Goal: Task Accomplishment & Management: Complete application form

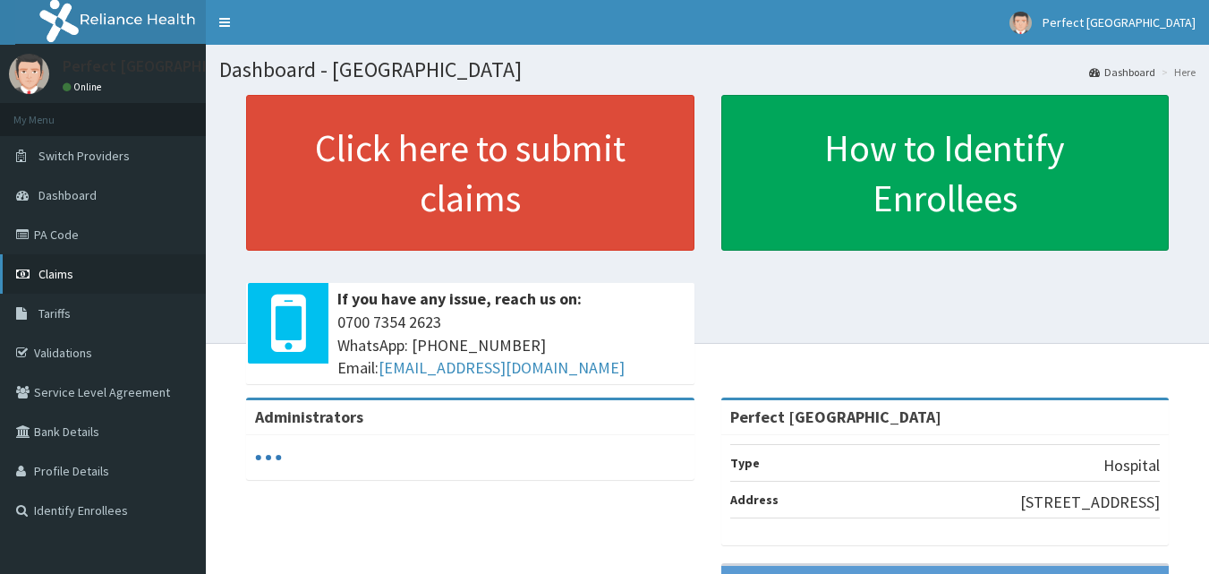
click at [50, 266] on span "Claims" at bounding box center [55, 274] width 35 height 16
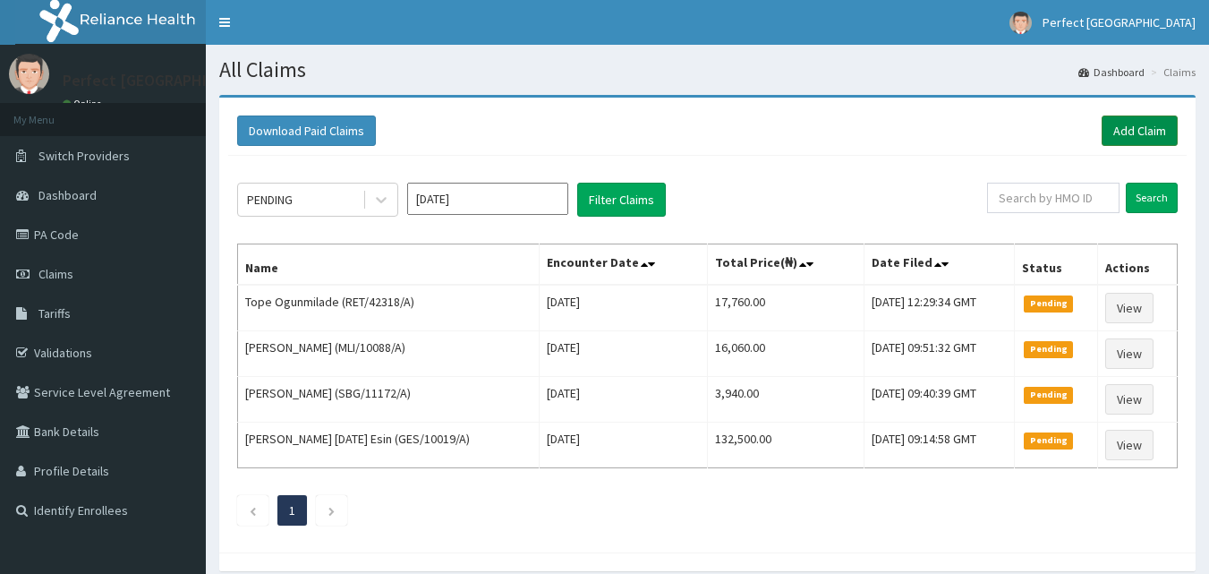
click at [1165, 132] on link "Add Claim" at bounding box center [1139, 130] width 76 height 30
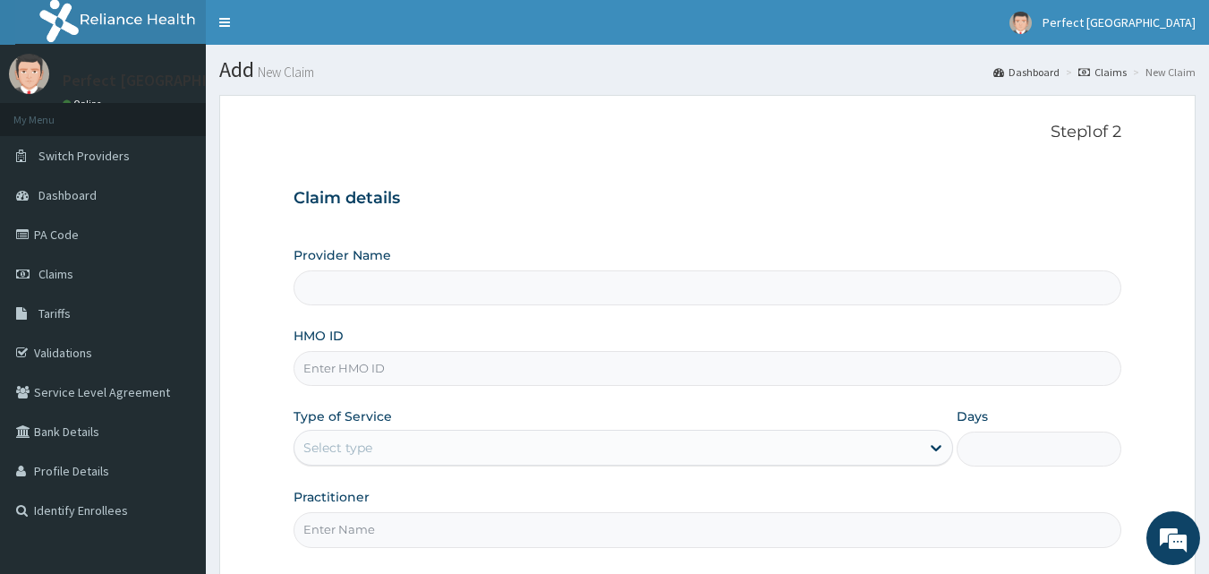
click at [495, 361] on input "HMO ID" at bounding box center [707, 368] width 829 height 35
type input "Perfect [GEOGRAPHIC_DATA]"
type input "ACQ/10145/A"
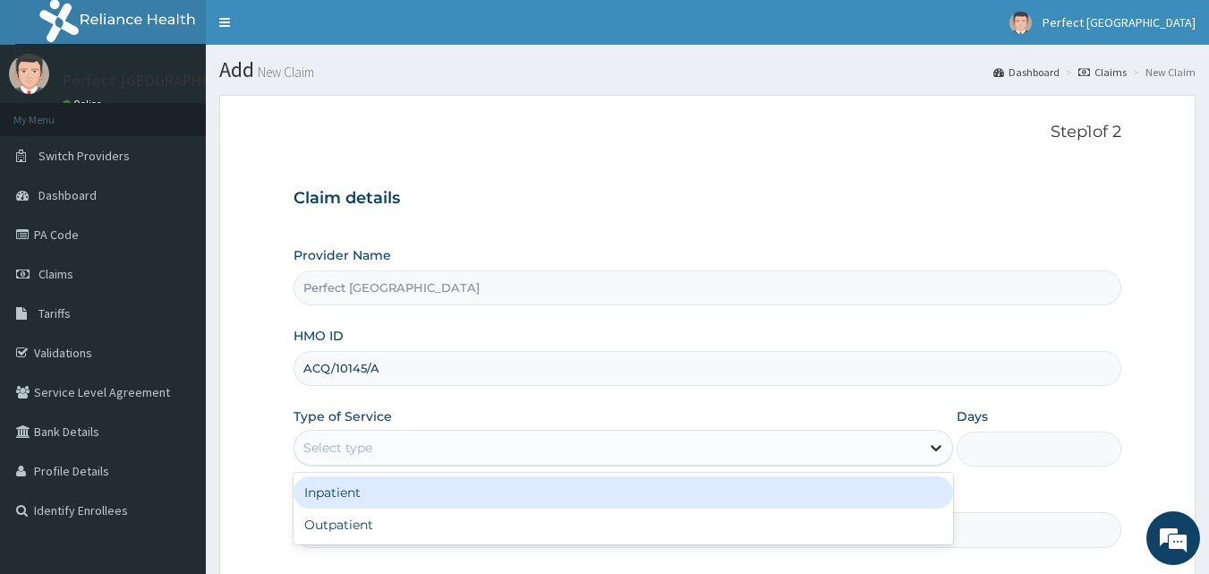
click at [939, 450] on icon at bounding box center [936, 447] width 18 height 18
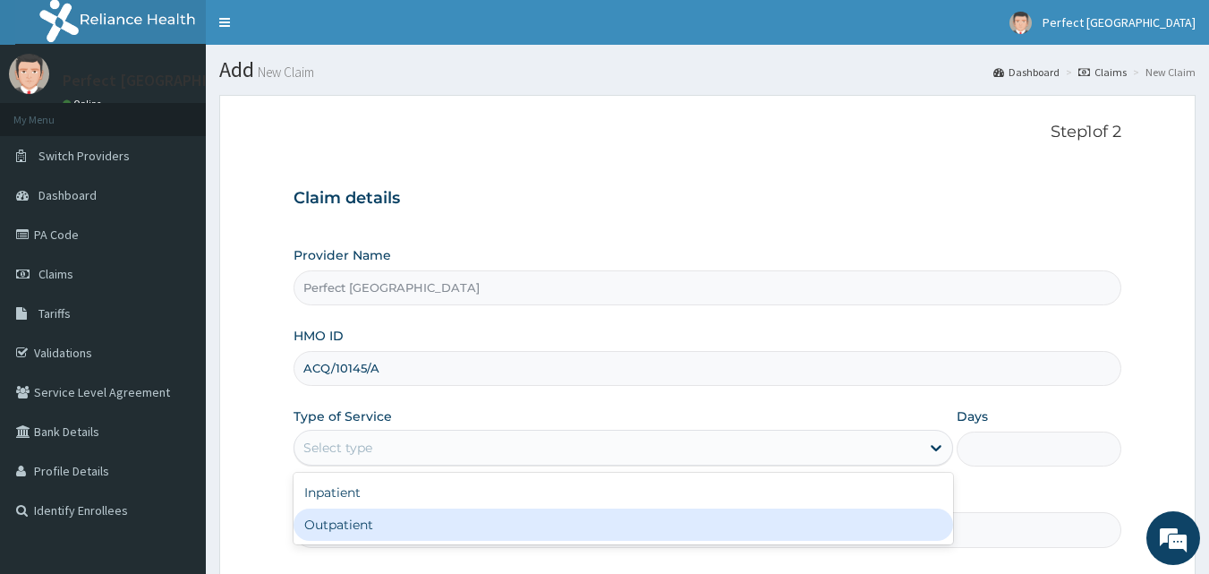
click at [847, 537] on div "Outpatient" at bounding box center [622, 524] width 659 height 32
type input "1"
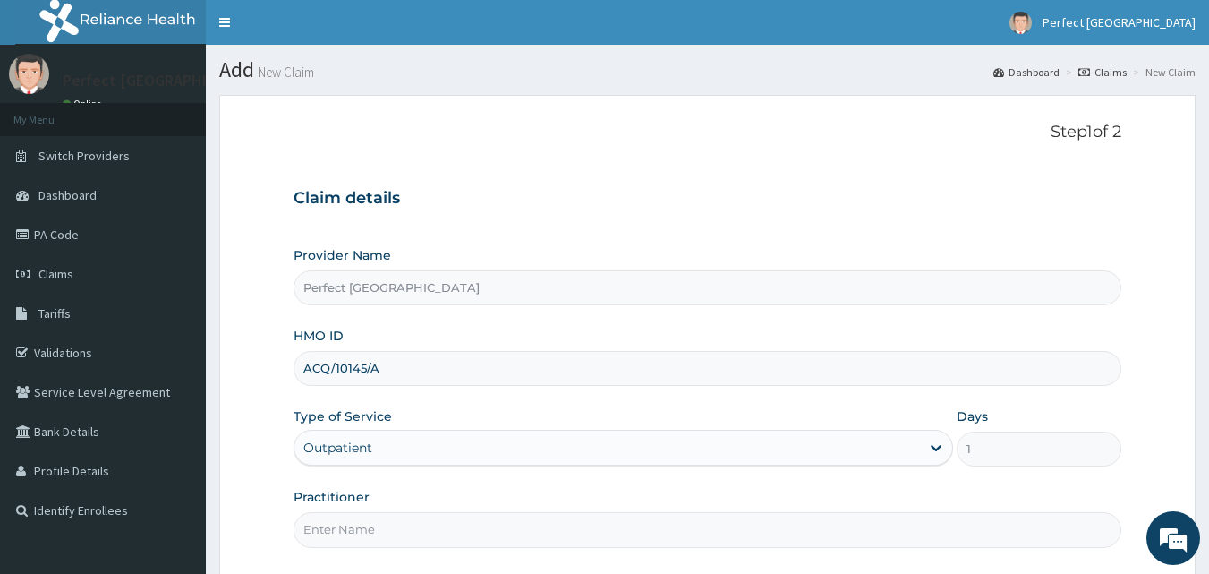
scroll to position [167, 0]
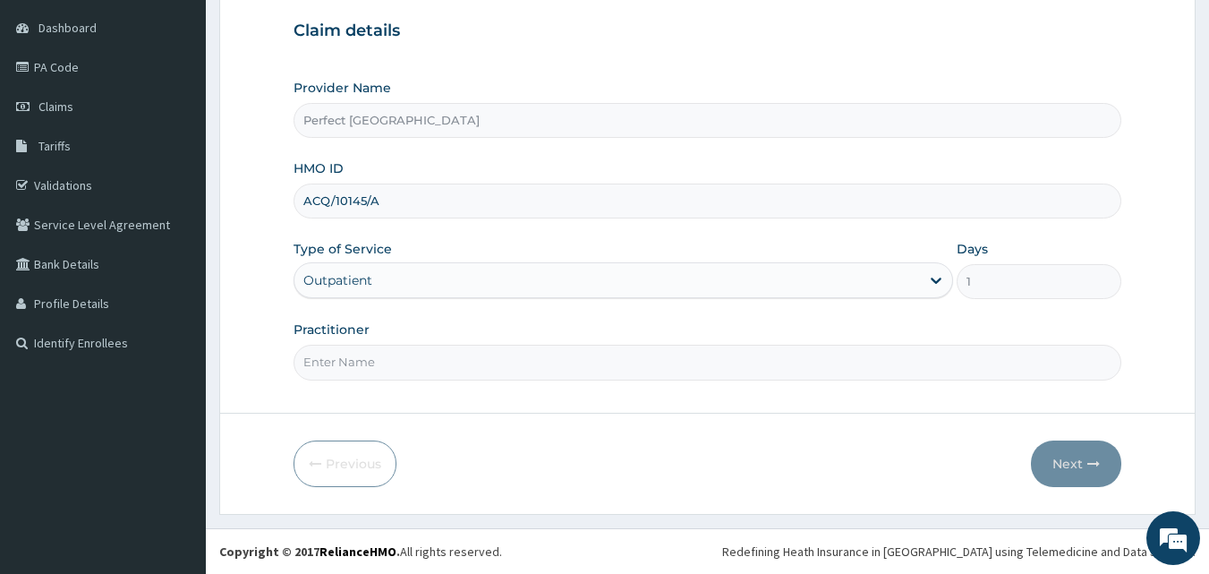
click at [338, 367] on input "Practitioner" at bounding box center [707, 361] width 829 height 35
type input "DR ITIVE"
click at [1048, 452] on button "Next" at bounding box center [1076, 463] width 90 height 47
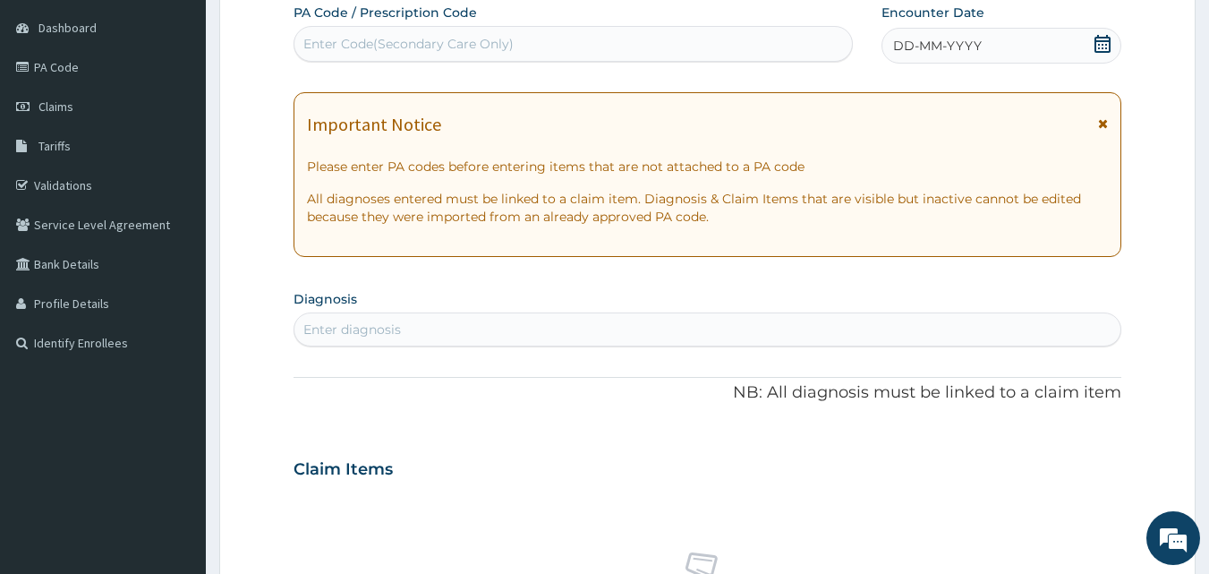
click at [1097, 53] on span at bounding box center [1102, 46] width 18 height 22
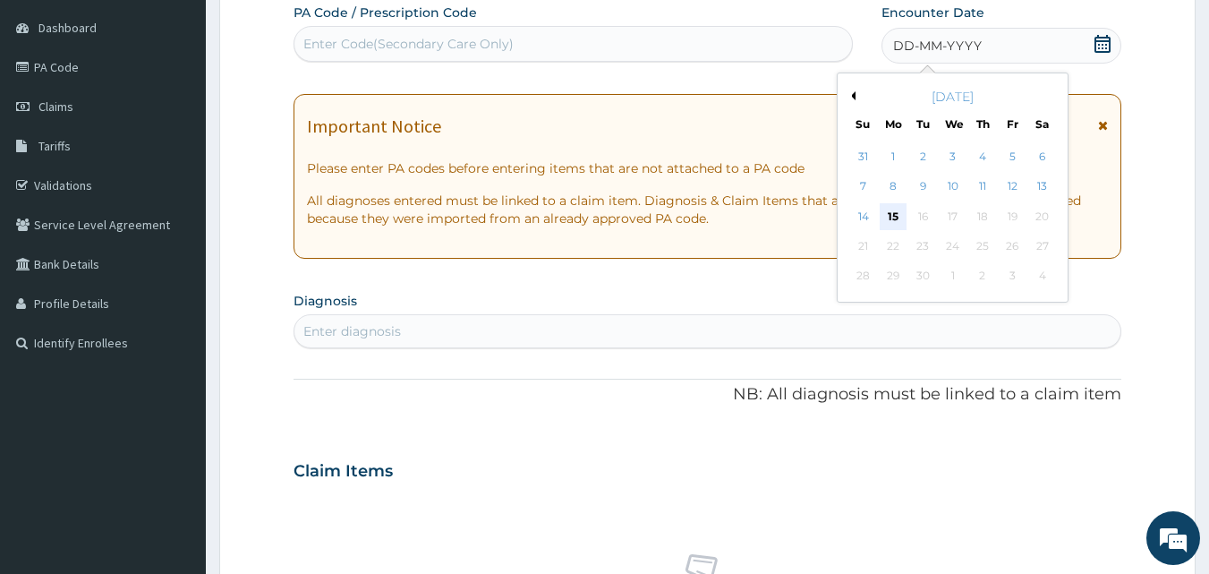
click at [901, 208] on div "15" at bounding box center [893, 216] width 27 height 27
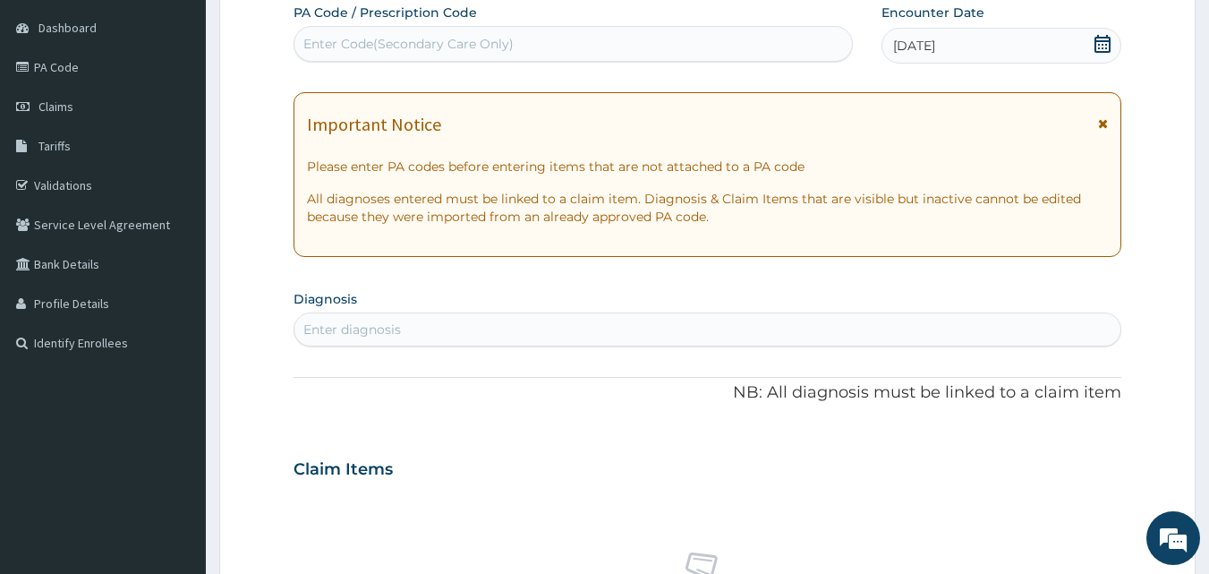
click at [1103, 122] on icon at bounding box center [1103, 123] width 10 height 13
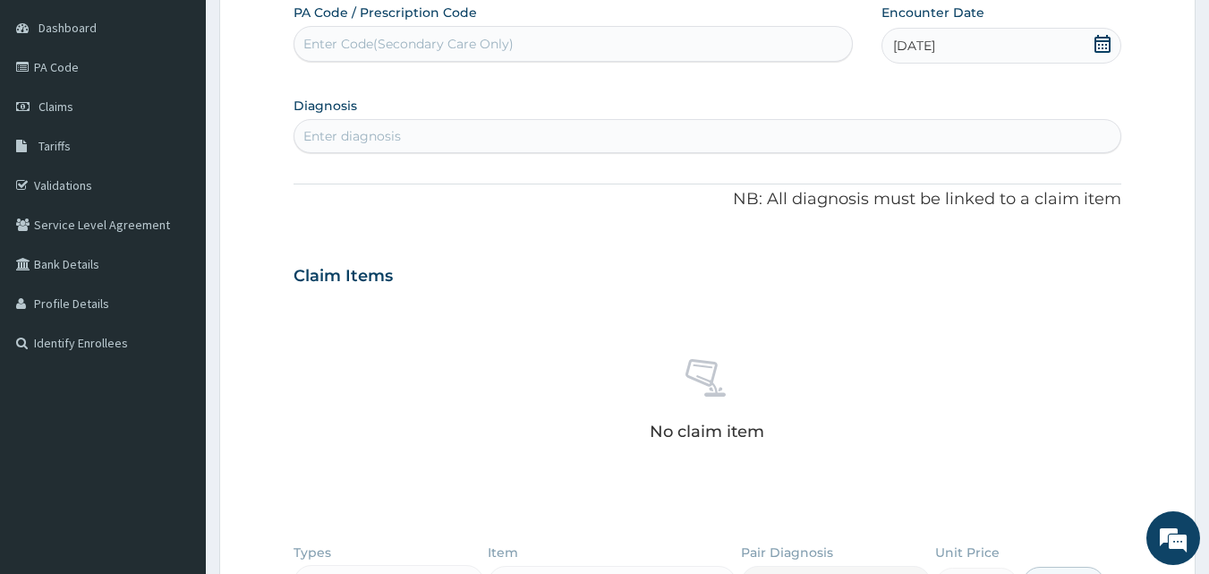
click at [859, 132] on div "Enter diagnosis" at bounding box center [707, 136] width 827 height 29
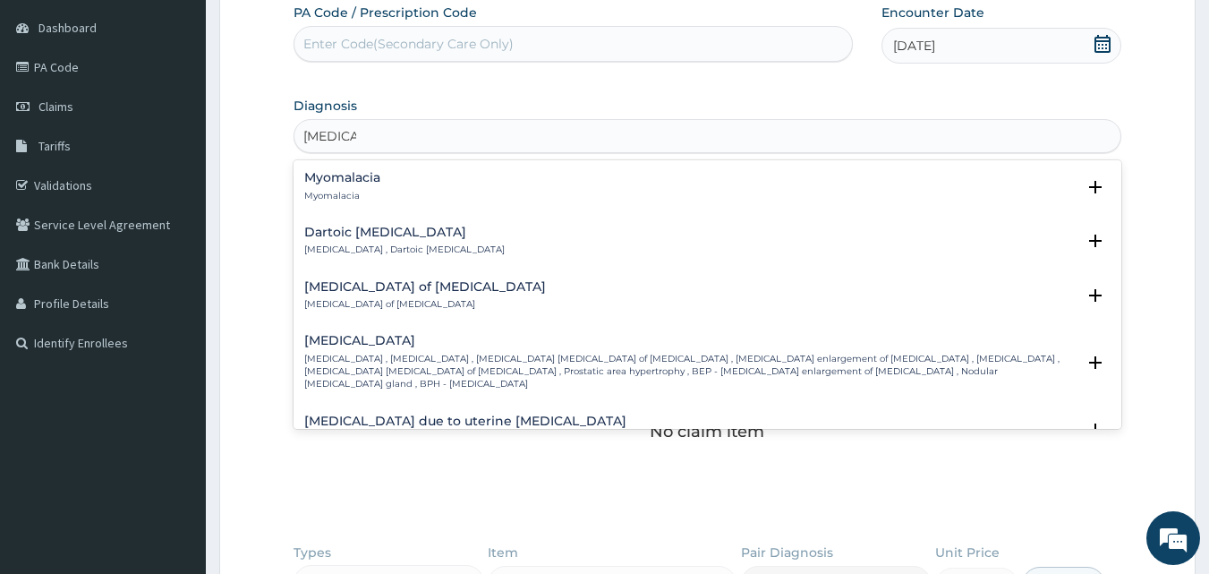
scroll to position [23, 0]
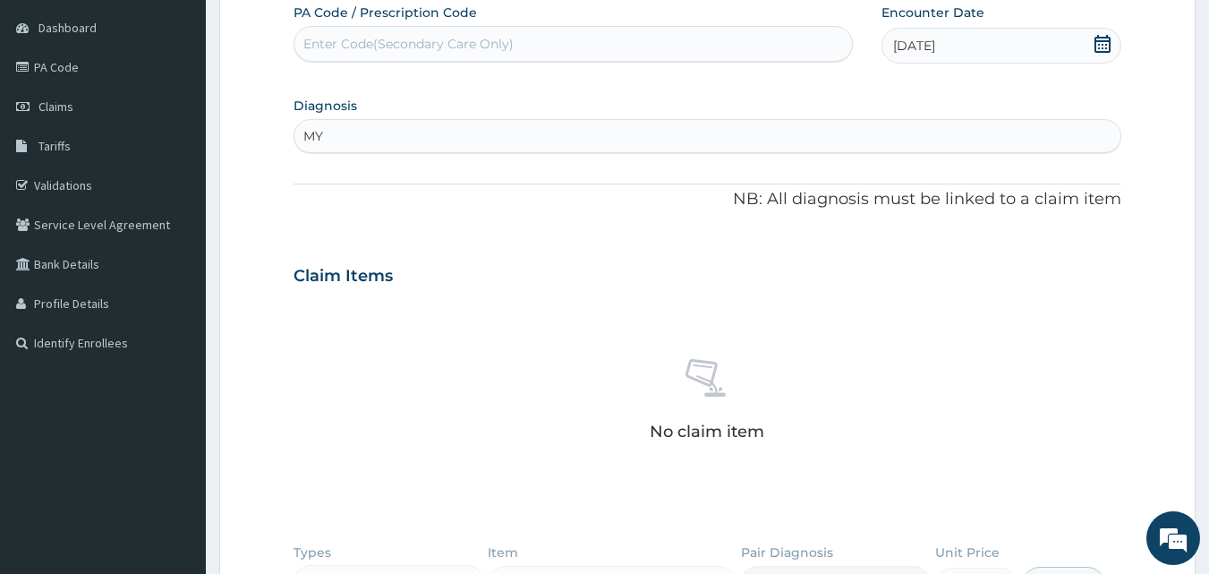
type input "M"
type input "L"
type input "MYOMS"
click at [561, 135] on div "Enter diagnosis" at bounding box center [707, 136] width 827 height 29
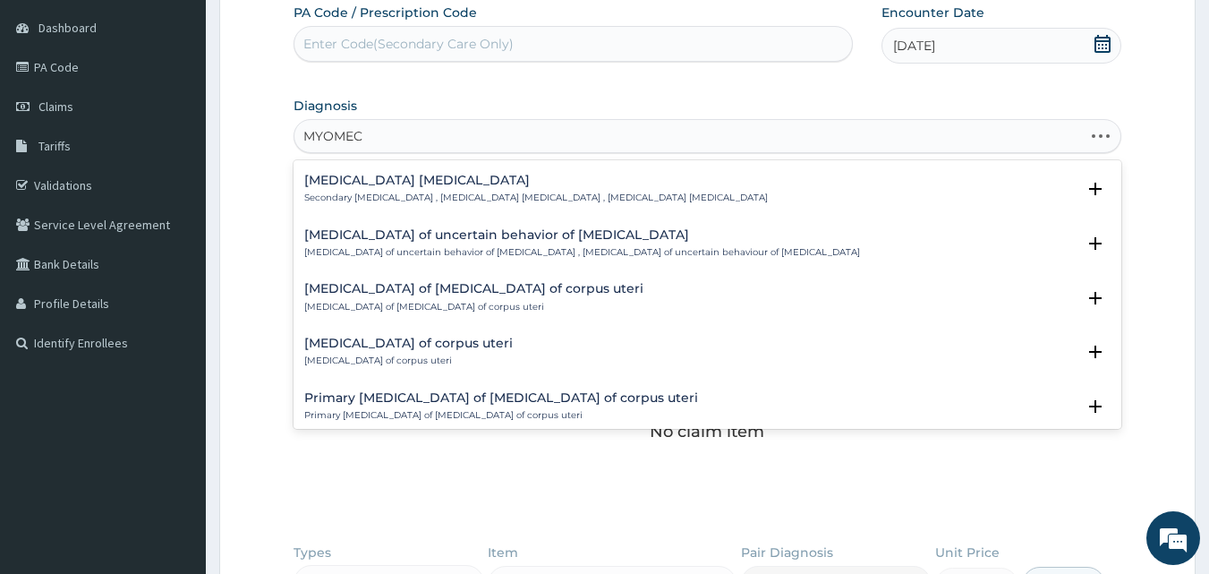
scroll to position [0, 0]
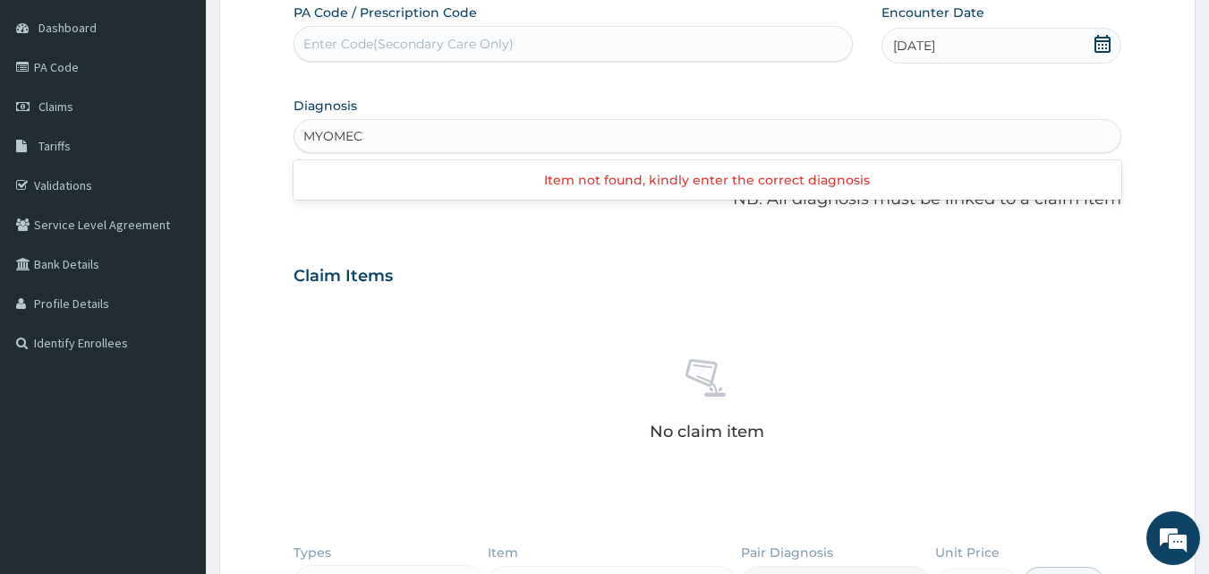
type input "MYOME"
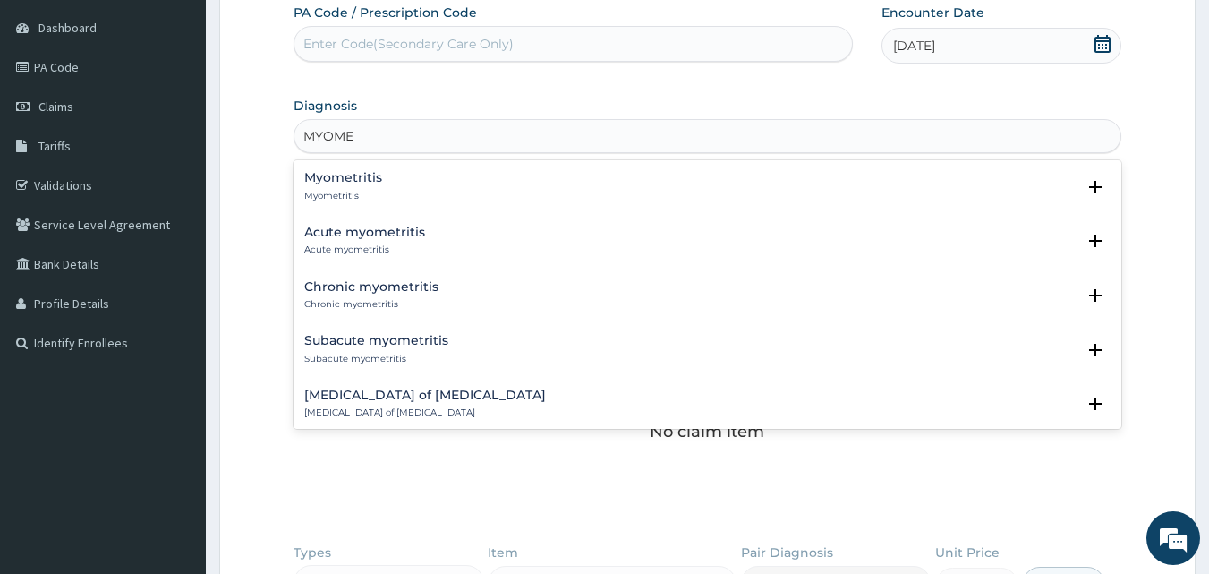
click at [356, 235] on h4 "Acute myometritis" at bounding box center [364, 231] width 121 height 13
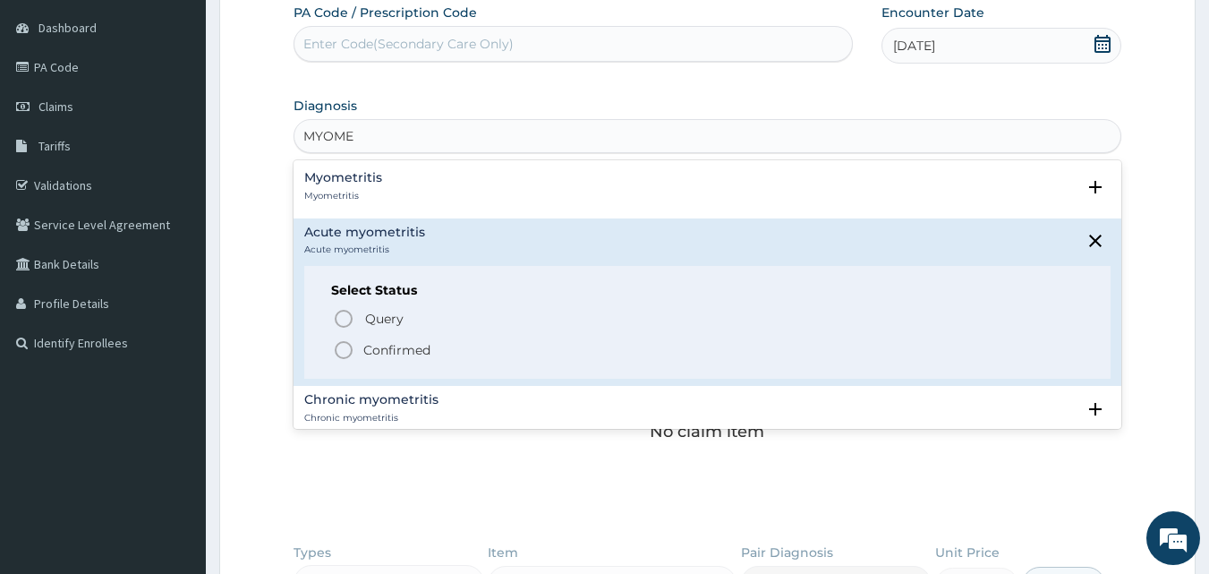
click at [341, 346] on icon "status option filled" at bounding box center [343, 349] width 21 height 21
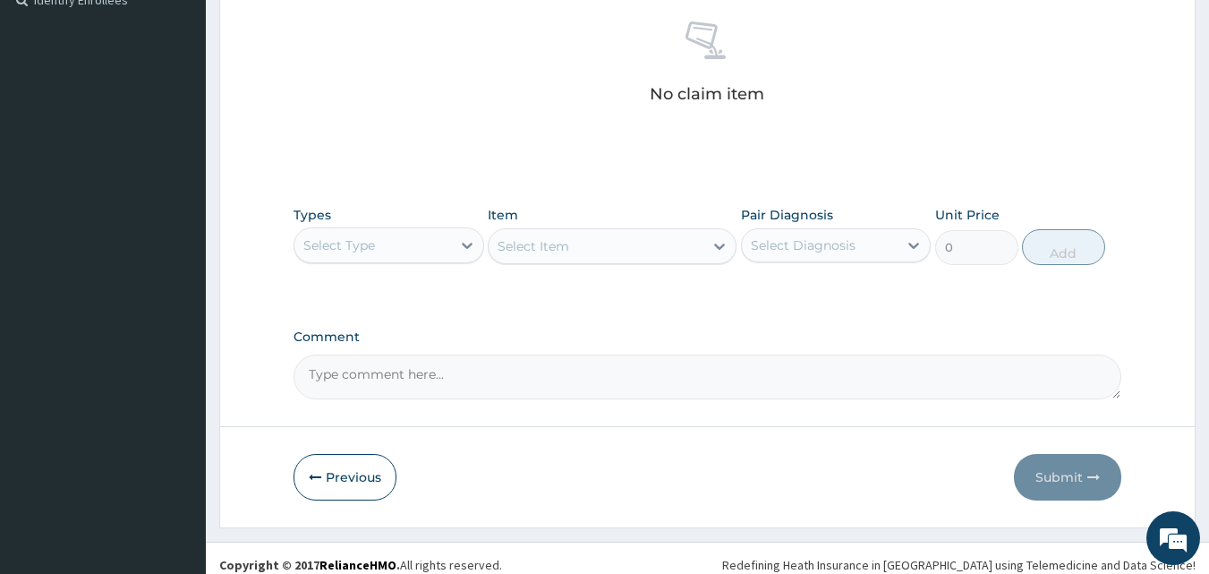
scroll to position [523, 0]
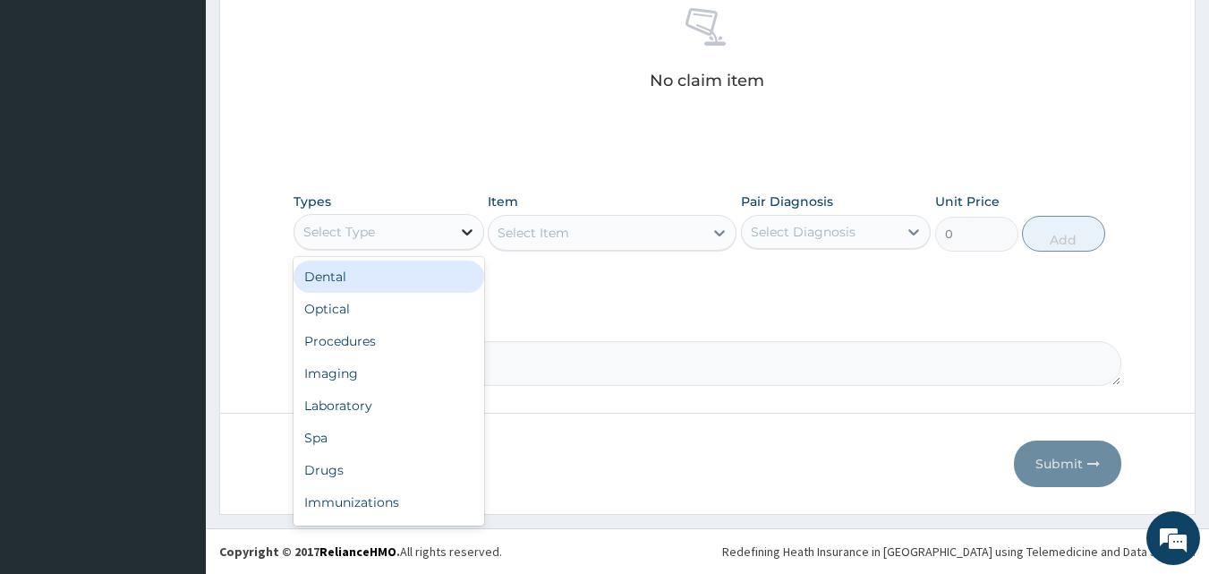
click at [477, 234] on div at bounding box center [467, 232] width 32 height 32
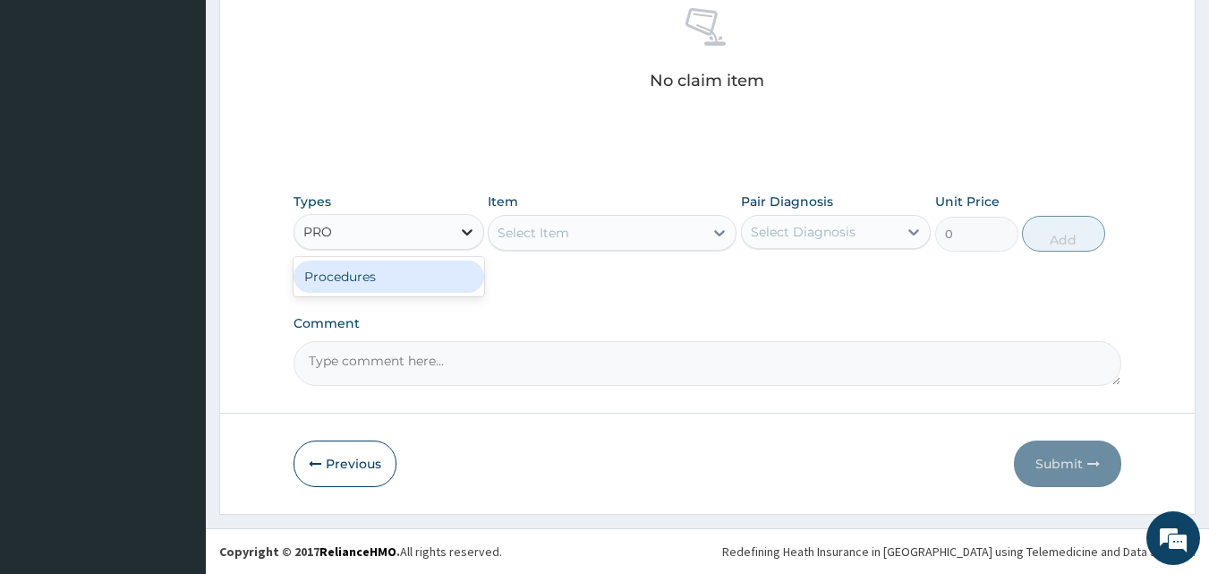
type input "PROC"
click at [418, 292] on div "Procedures" at bounding box center [388, 276] width 191 height 32
click at [711, 233] on div "Select Item" at bounding box center [612, 233] width 249 height 36
click at [713, 233] on div "Select Item" at bounding box center [612, 233] width 249 height 36
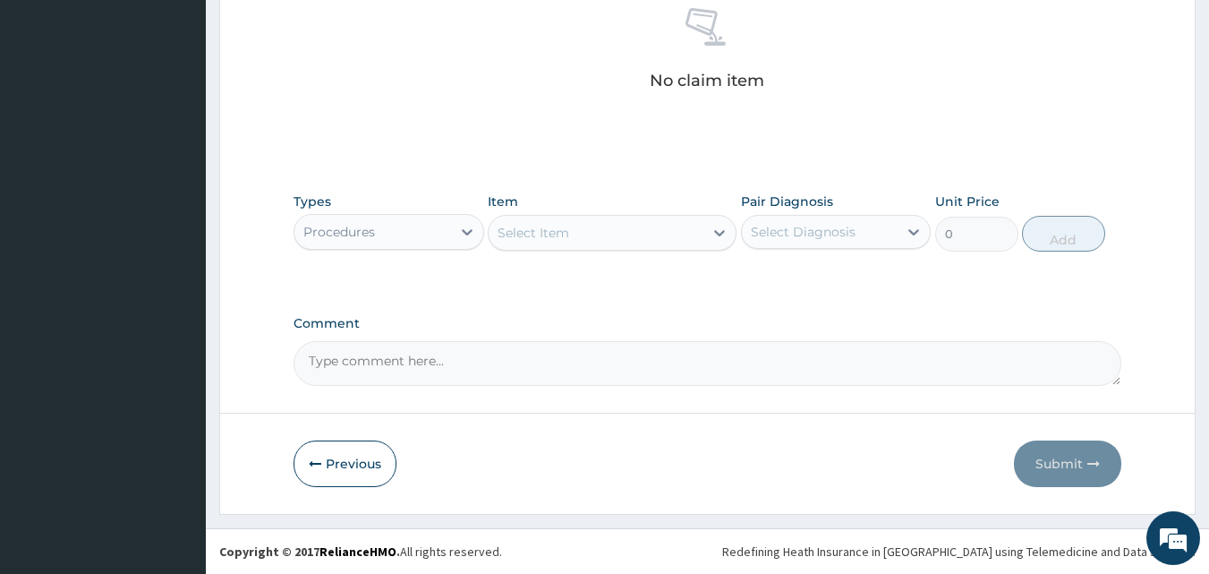
click at [713, 233] on icon at bounding box center [719, 233] width 18 height 18
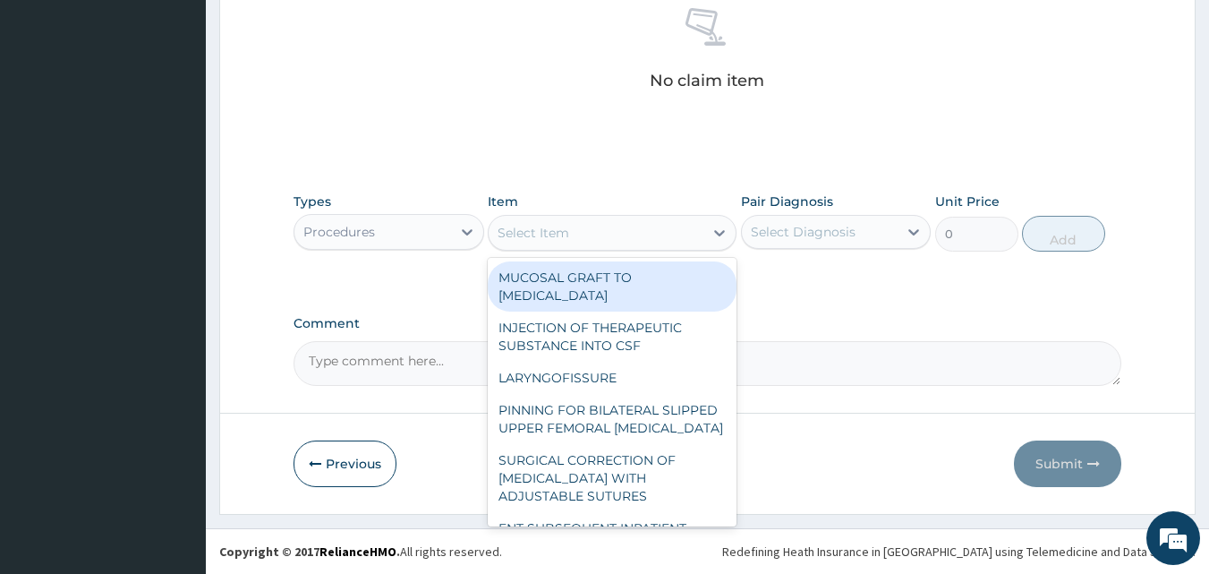
type input "B"
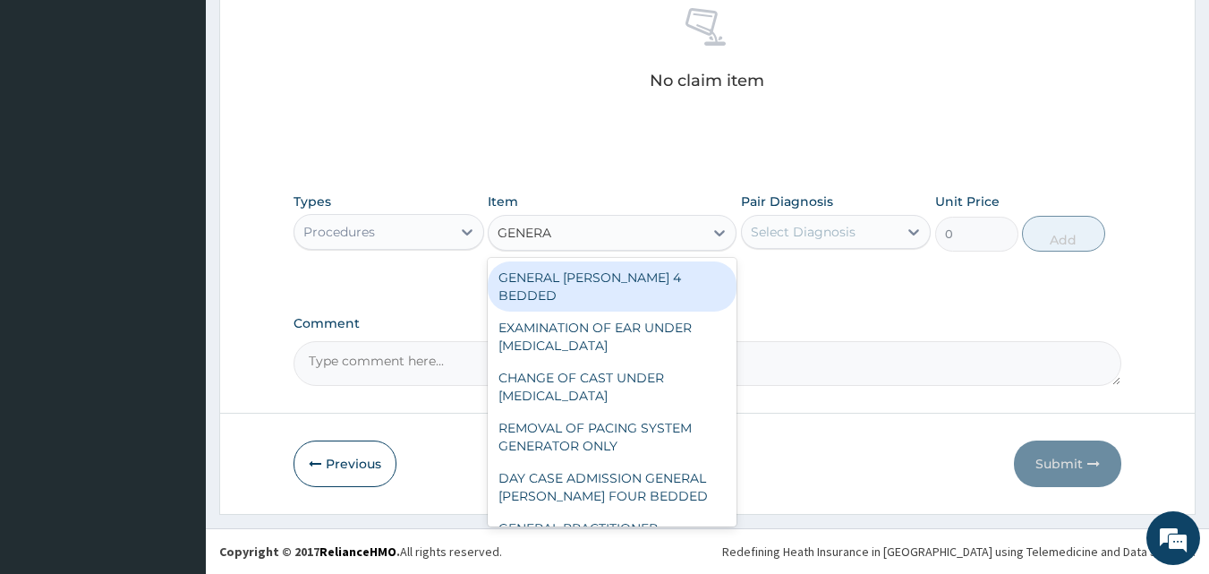
type input "GENERAL"
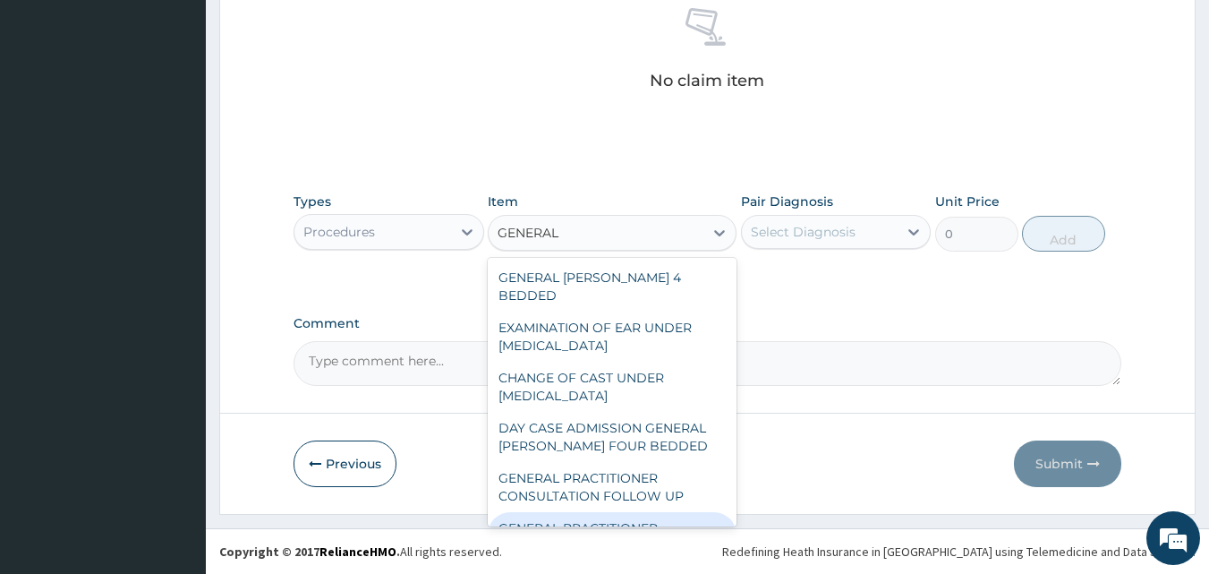
click at [617, 512] on div "GENERAL PRACTITIONER CONSULTATION FIRST OUTPATIENT CONSULTATION" at bounding box center [612, 546] width 249 height 68
type input "3000"
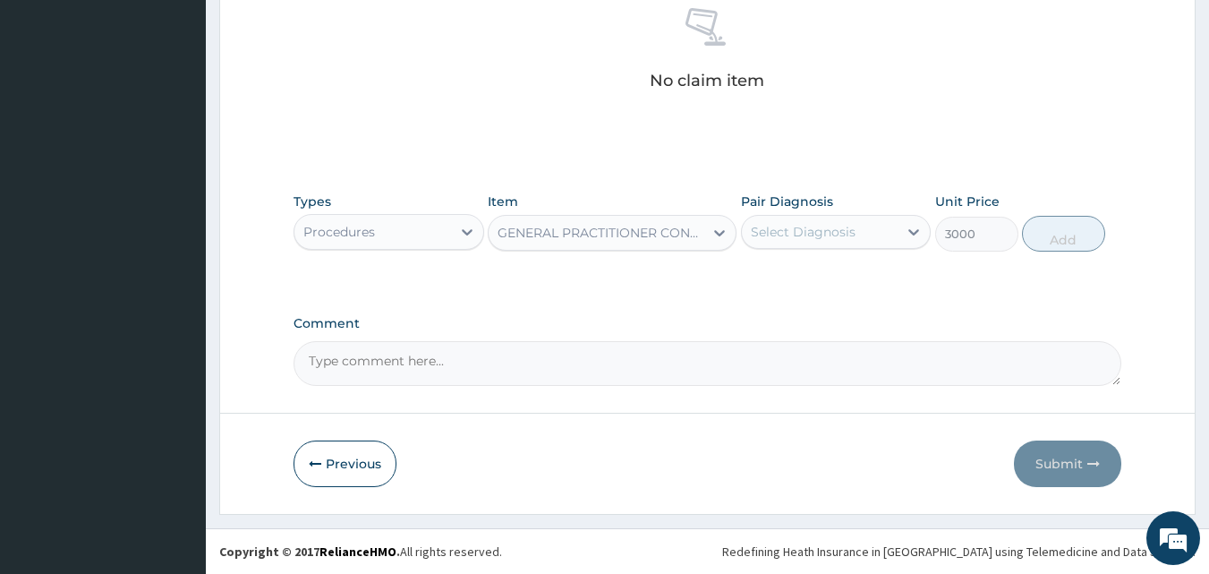
click at [897, 233] on div "Select Diagnosis" at bounding box center [820, 231] width 157 height 29
click at [753, 284] on div "Acute myometritis" at bounding box center [836, 277] width 191 height 37
checkbox input "true"
click at [1038, 246] on button "Add" at bounding box center [1063, 234] width 83 height 36
type input "0"
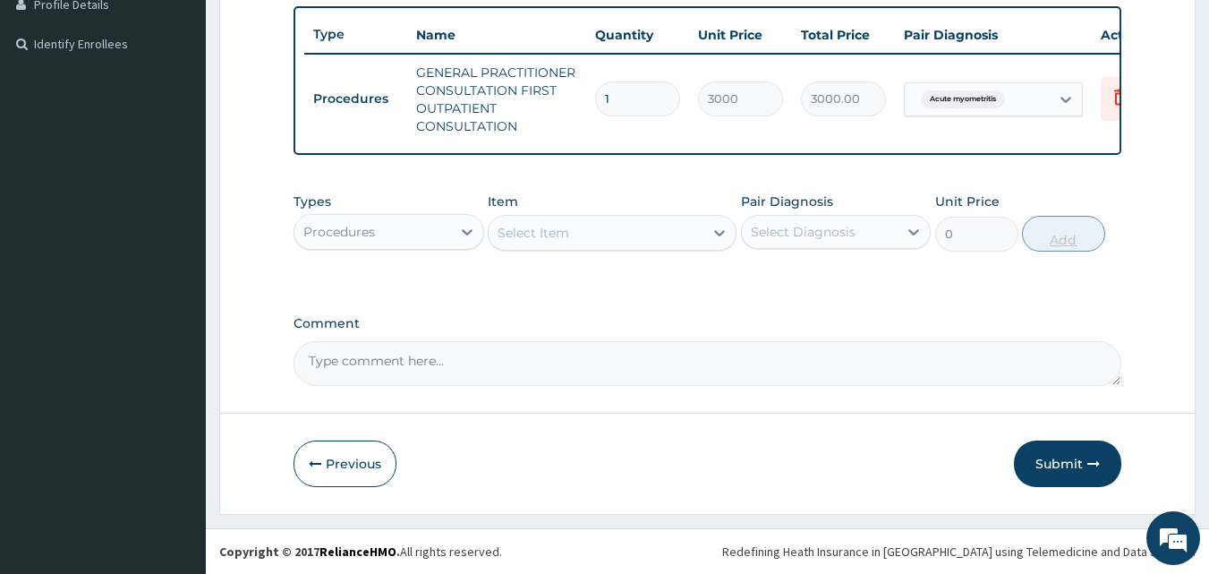
scroll to position [480, 0]
click at [1053, 472] on button "Submit" at bounding box center [1067, 463] width 107 height 47
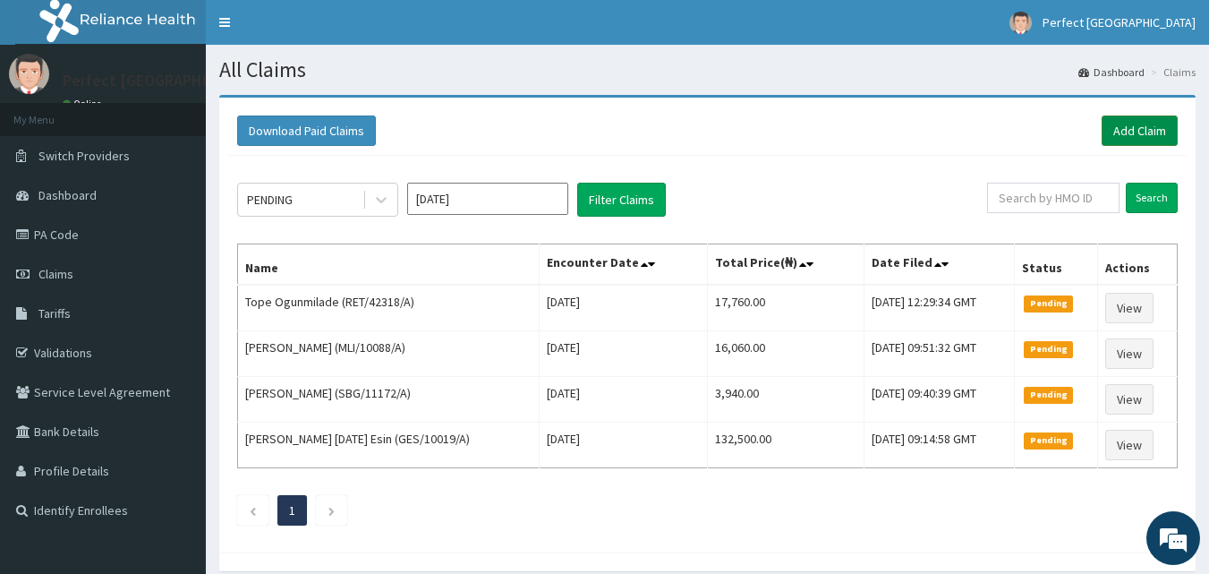
click at [1152, 120] on link "Add Claim" at bounding box center [1139, 130] width 76 height 30
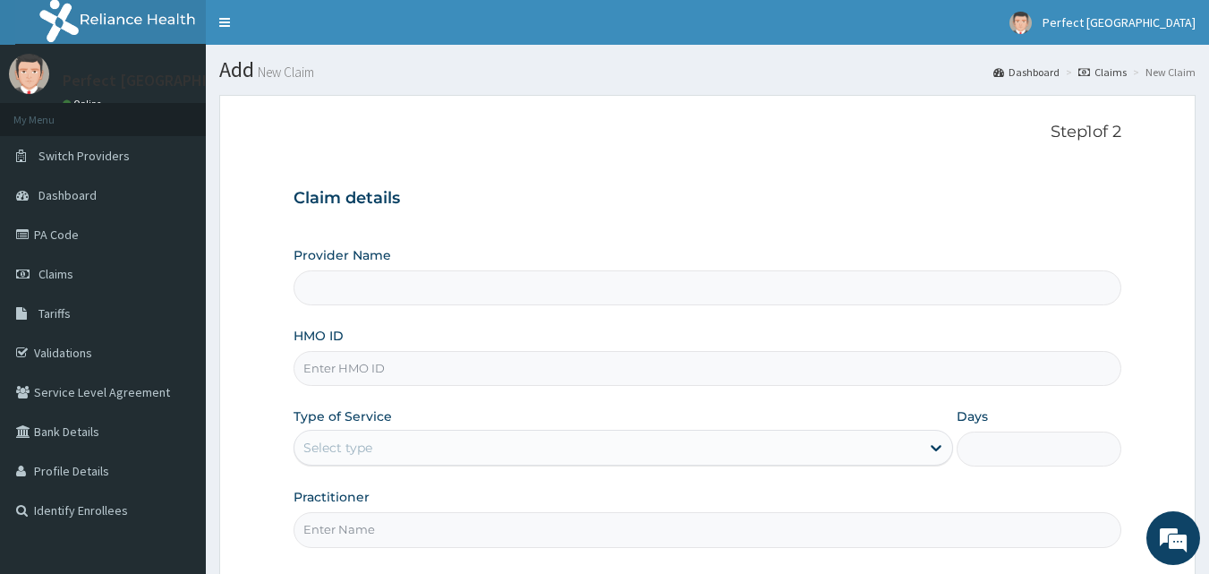
type input "Perfect [GEOGRAPHIC_DATA]"
